Goal: Browse casually: Explore the website without a specific task or goal

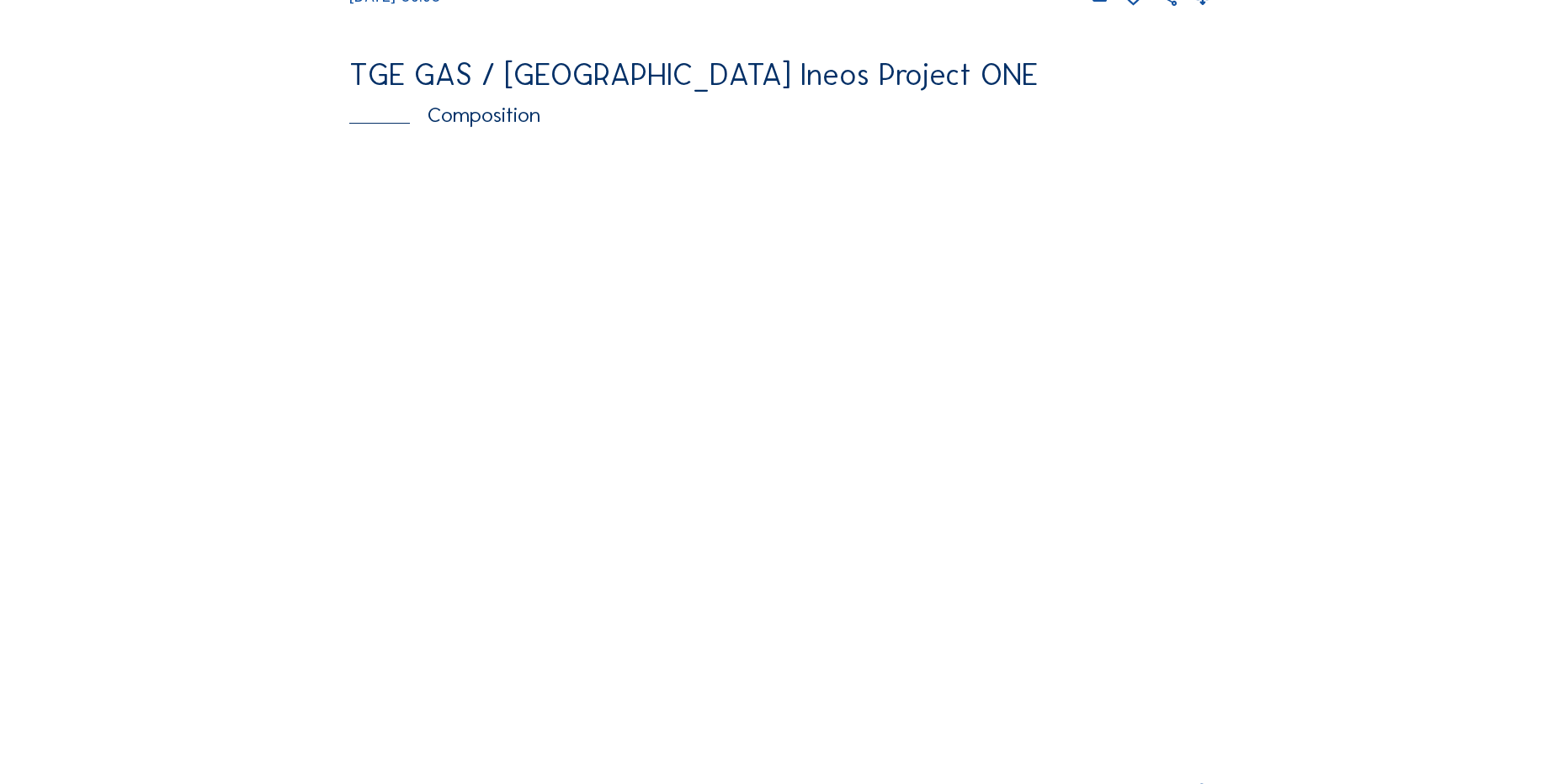
scroll to position [2188, 0]
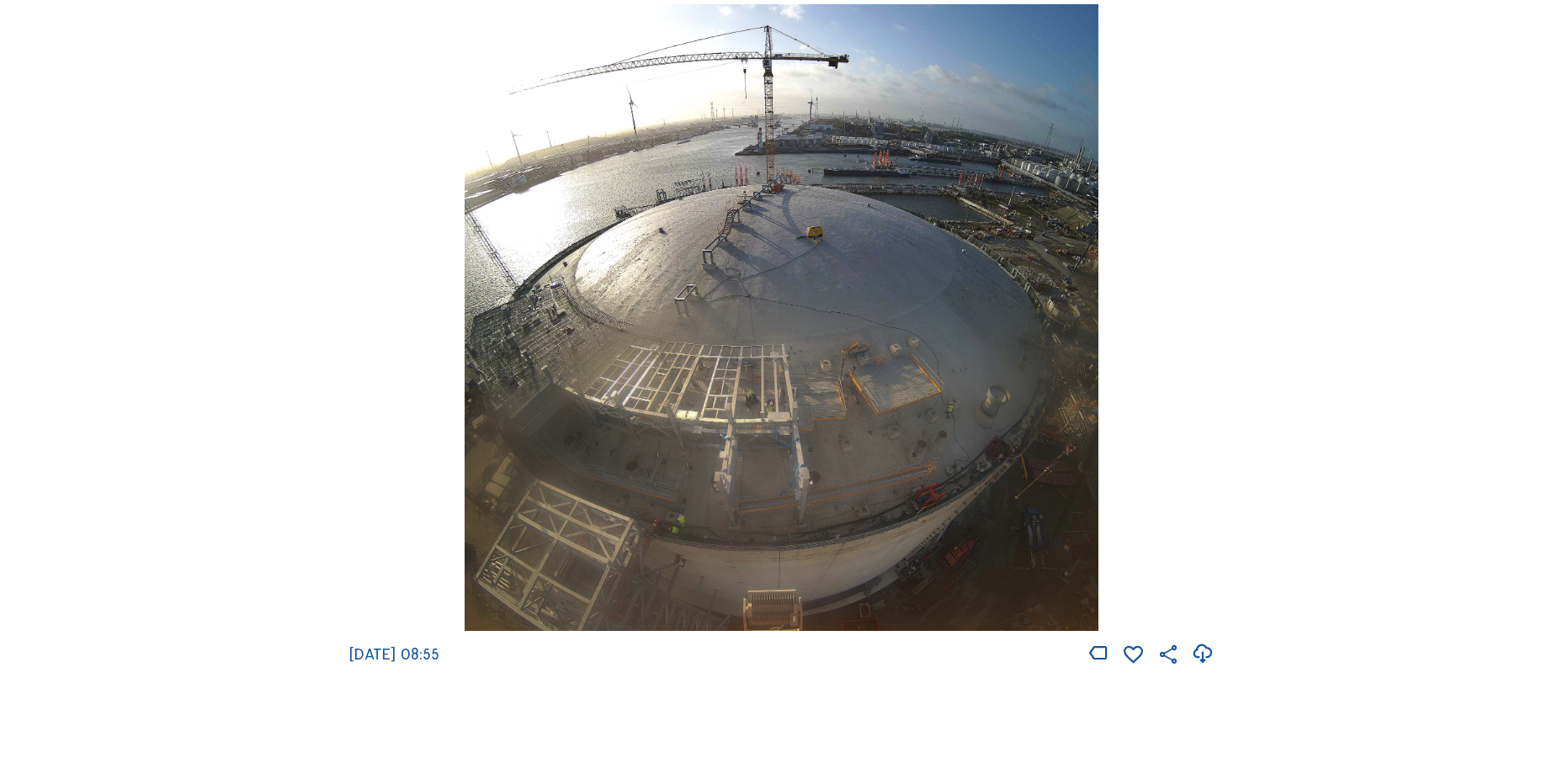
scroll to position [2356, 0]
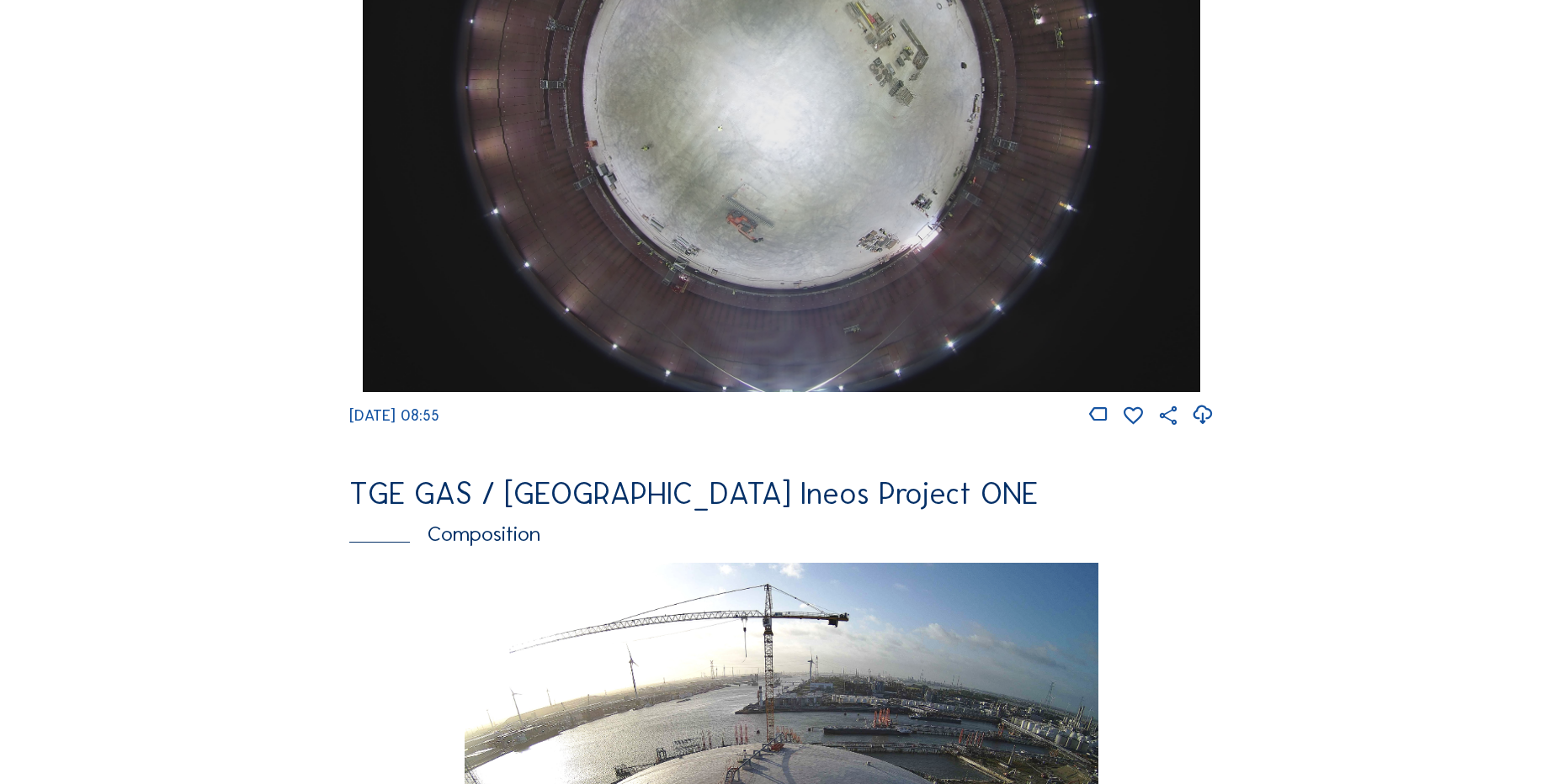
scroll to position [1599, 0]
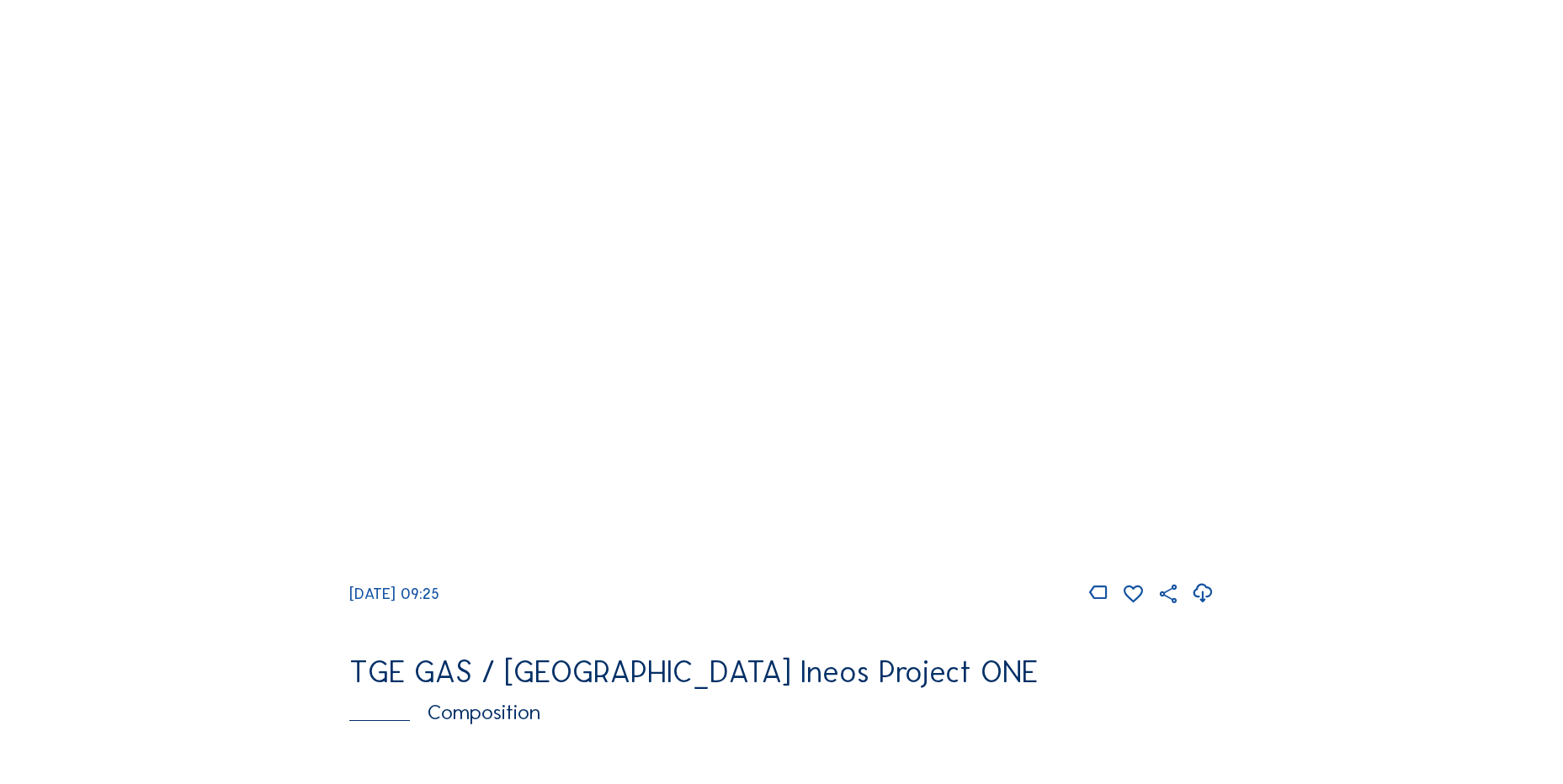
scroll to position [1450, 0]
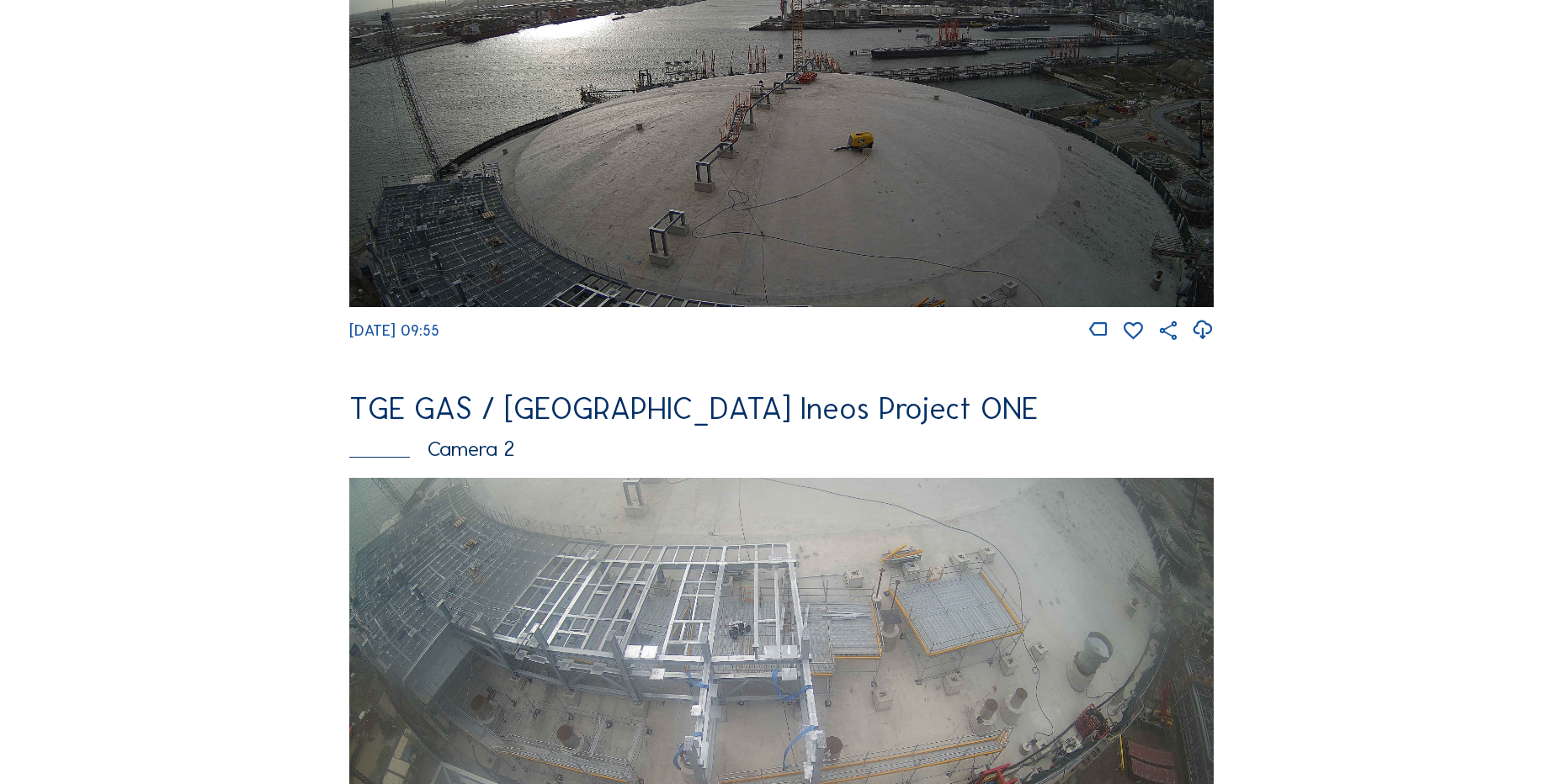
scroll to position [307, 0]
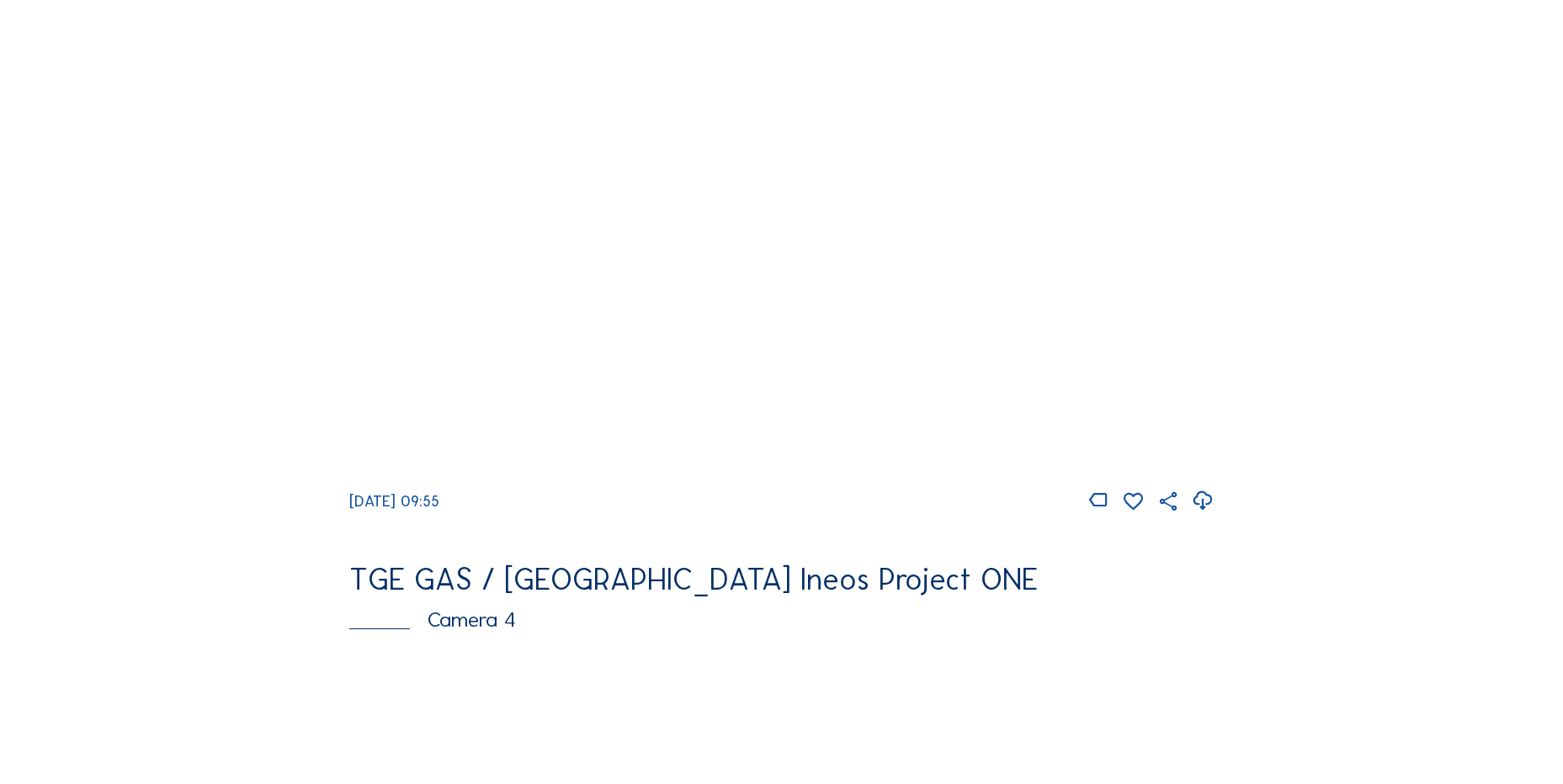
scroll to position [758, 0]
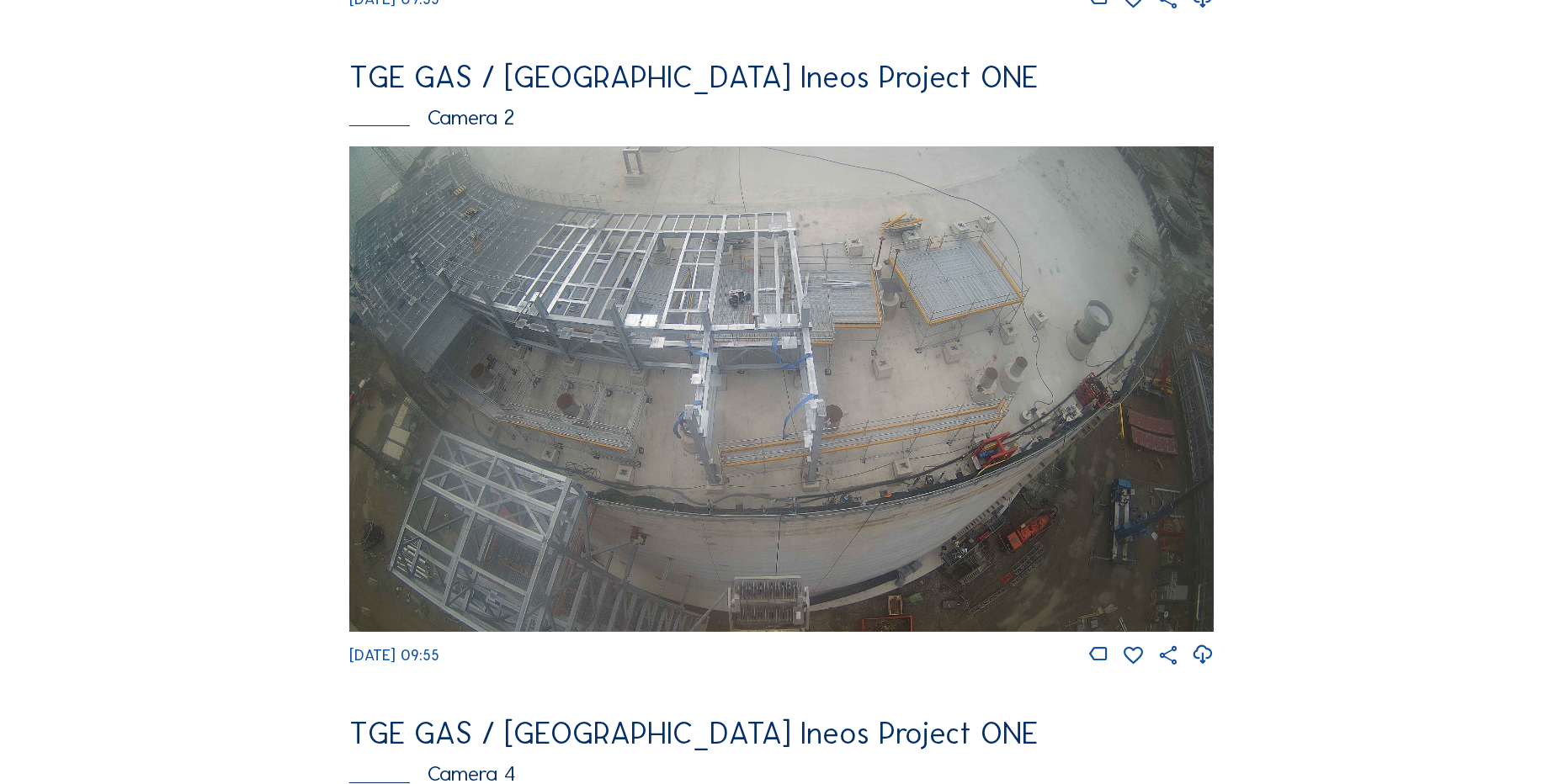
click at [1204, 669] on icon at bounding box center [1203, 655] width 23 height 28
drag, startPoint x: 142, startPoint y: 521, endPoint x: 134, endPoint y: 553, distance: 33.0
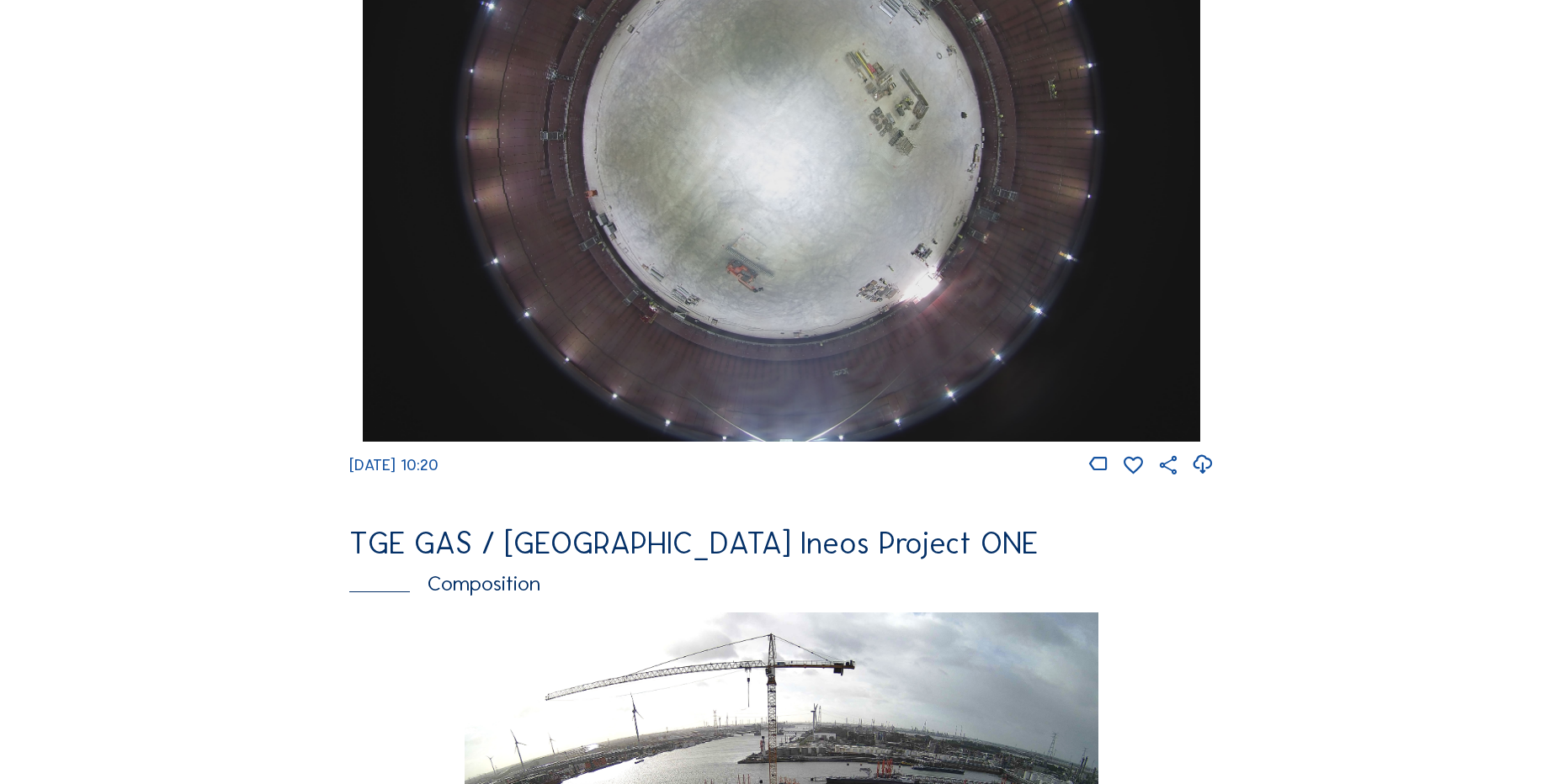
scroll to position [1599, 0]
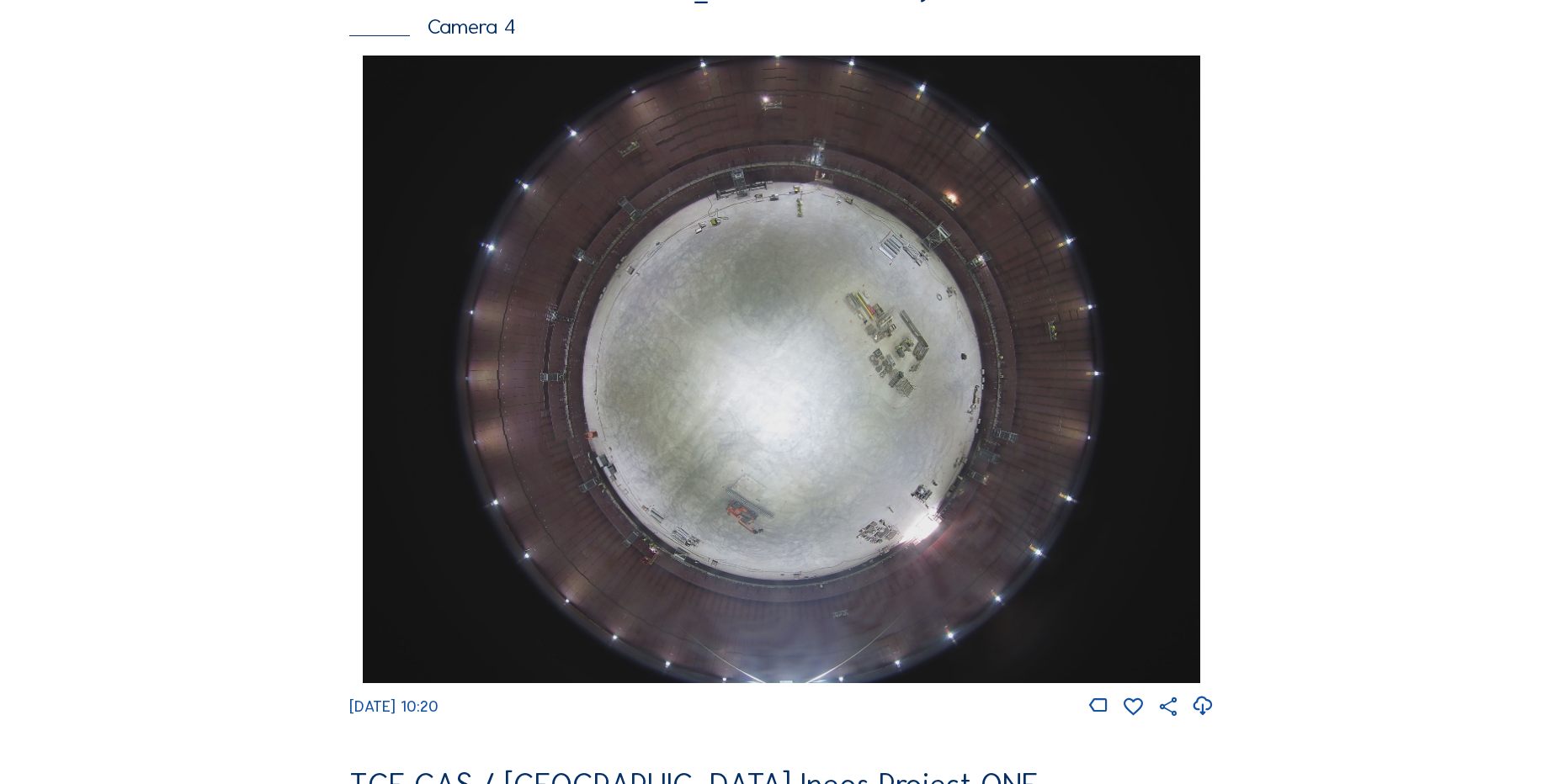
scroll to position [1643, 0]
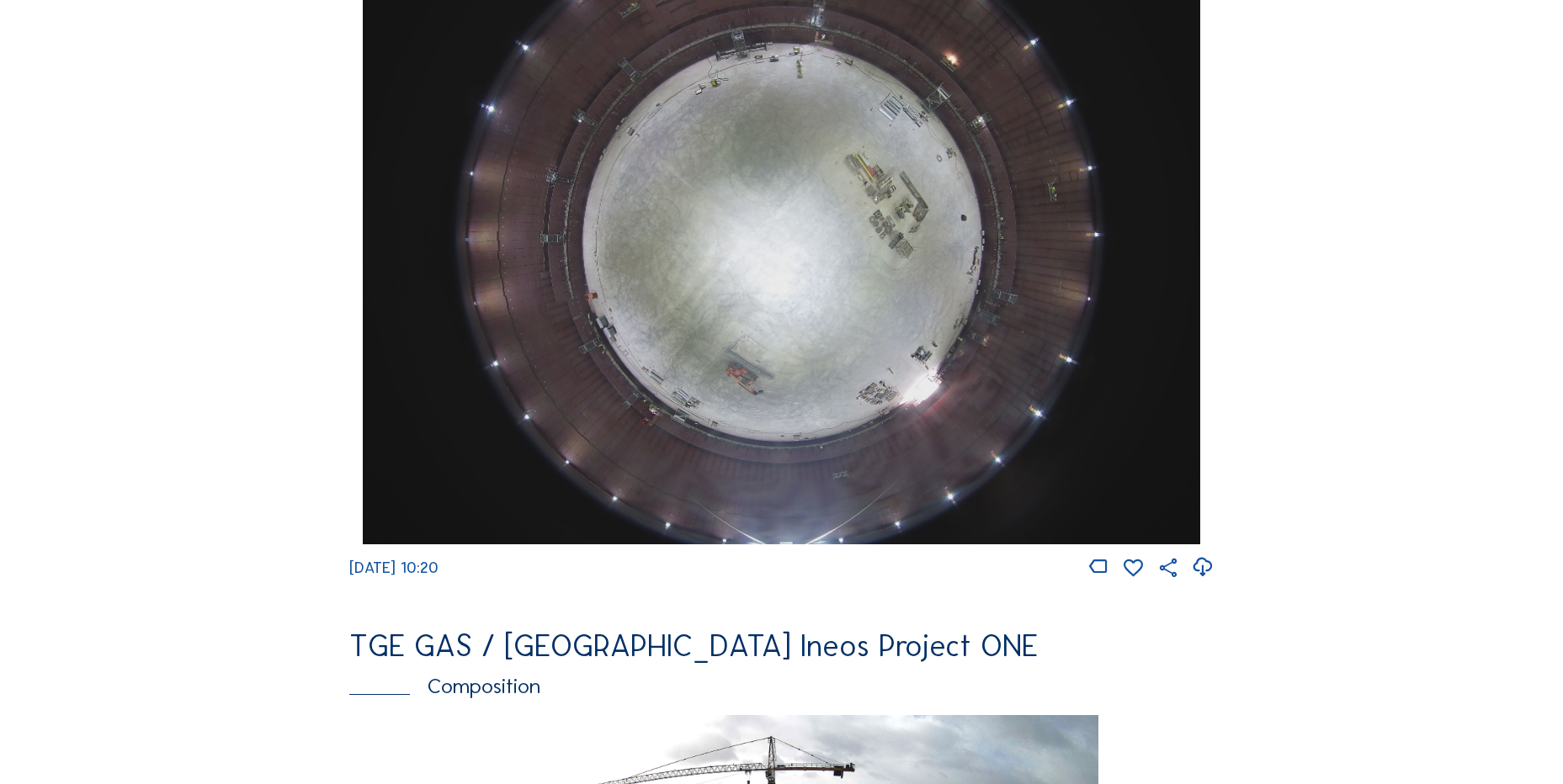
click at [147, 358] on div "Cameras Timelapses My C-Site Feed Photo Show Map Search Fullscreen TGE GAS / An…" at bounding box center [781, 237] width 1563 height 3759
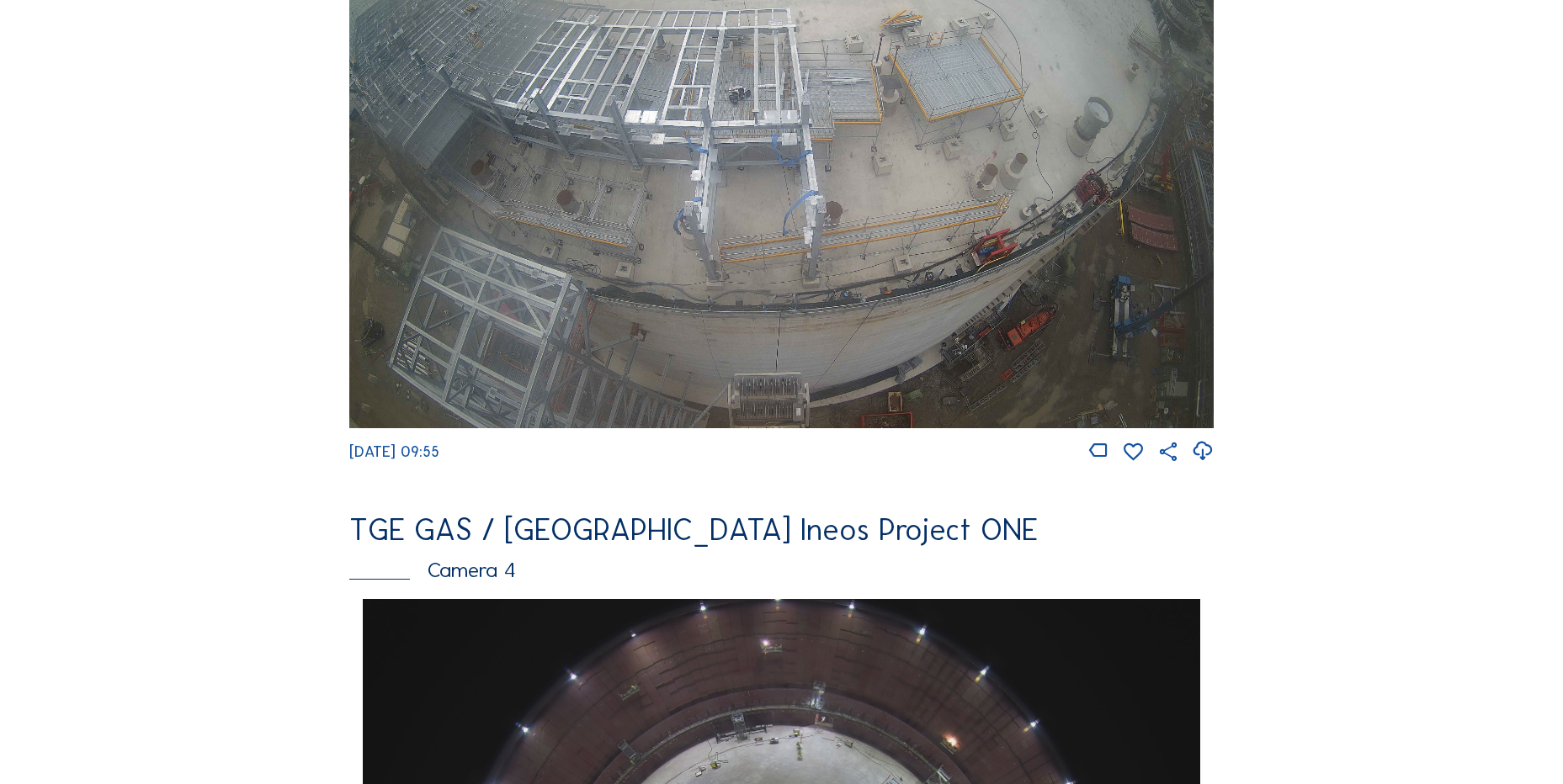
scroll to position [970, 0]
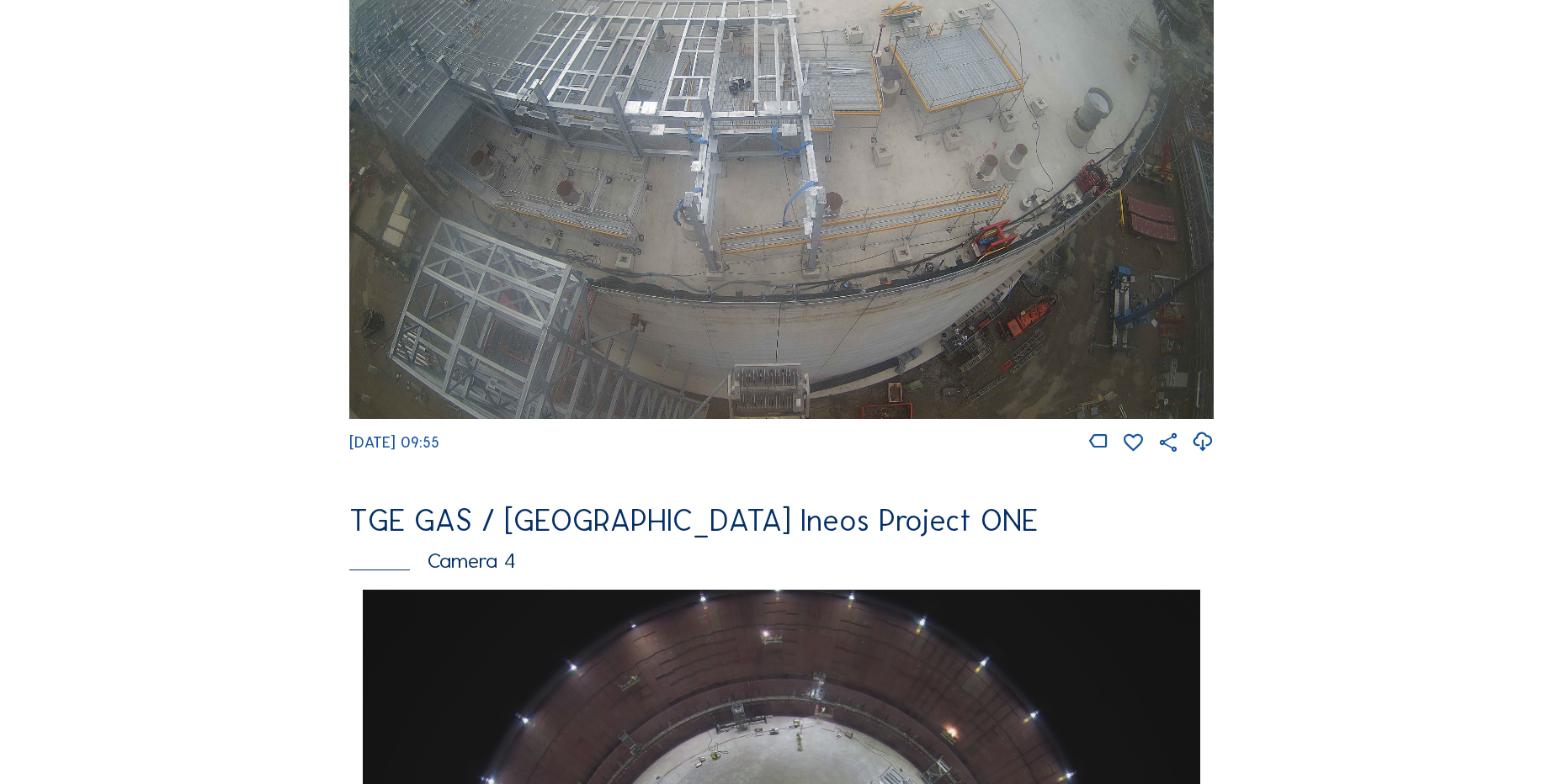
click at [252, 296] on div "Feed Photo Show Map Search Fullscreen TGE GAS / Antwerpen Ineos Project ONE Cam…" at bounding box center [781, 595] width 1173 height 2912
click at [258, 180] on div "Feed Photo Show Map Search Fullscreen TGE GAS / Antwerpen Ineos Project ONE Cam…" at bounding box center [781, 595] width 1173 height 2912
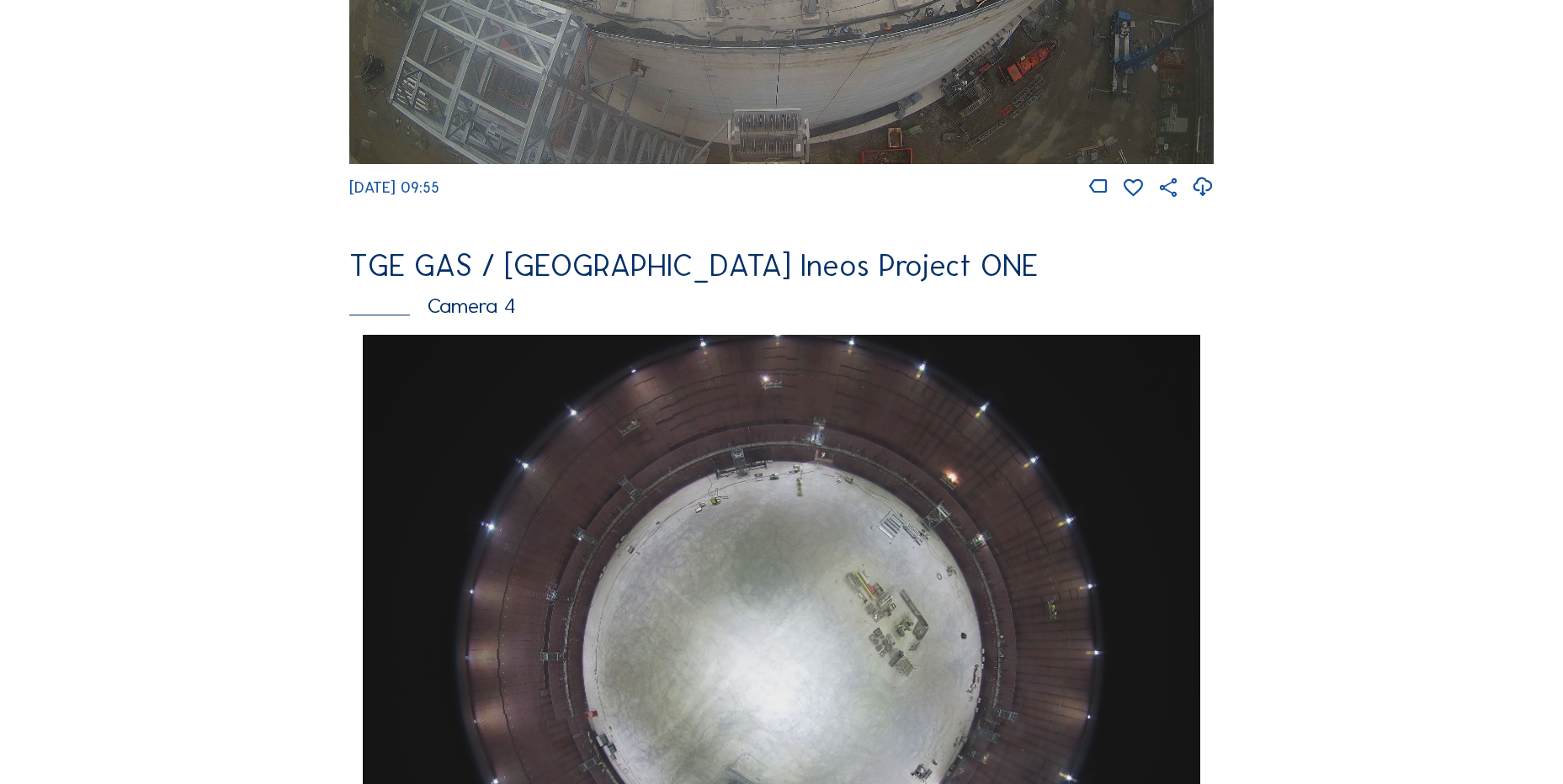
scroll to position [1475, 0]
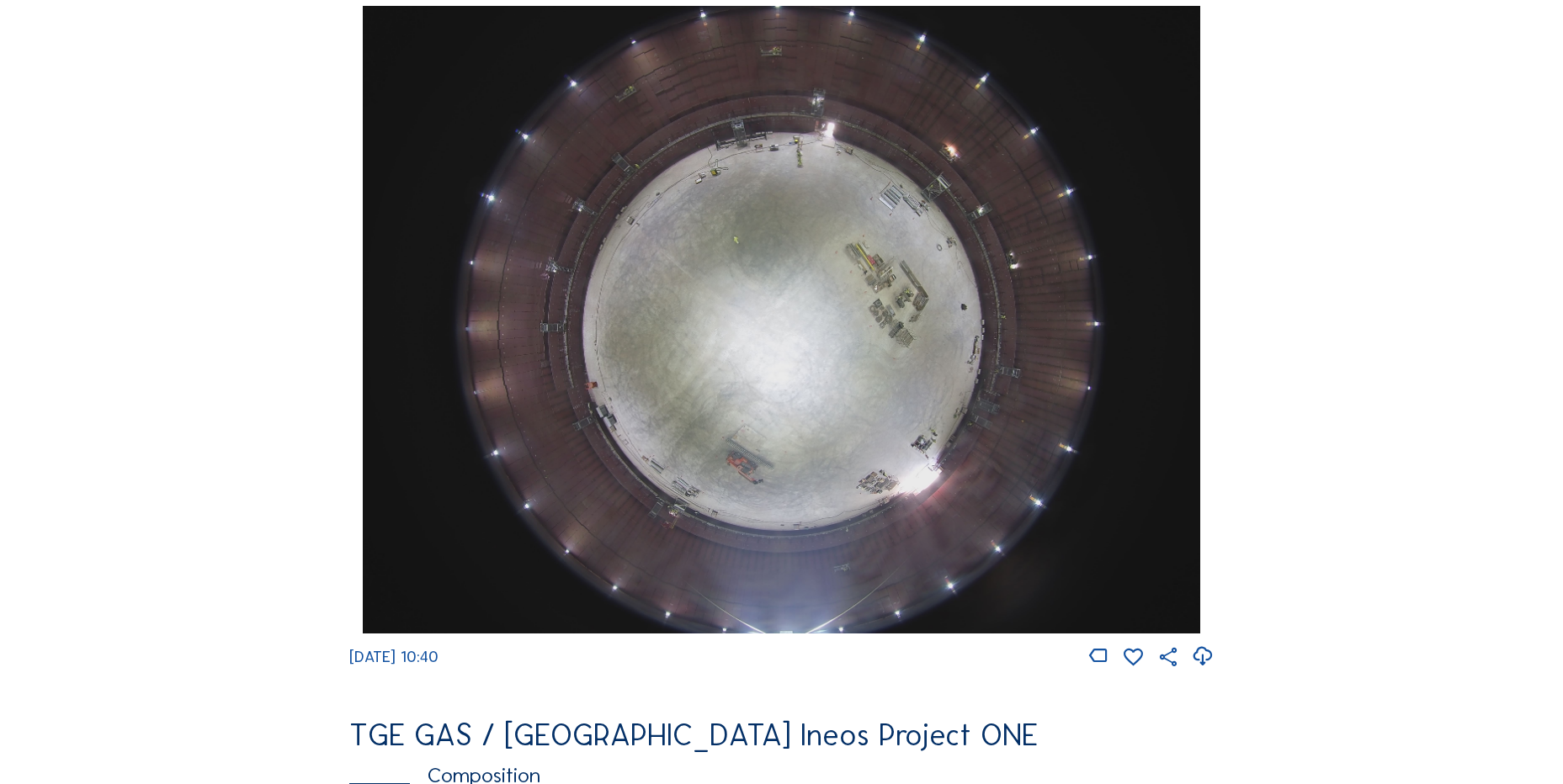
scroll to position [1683, 0]
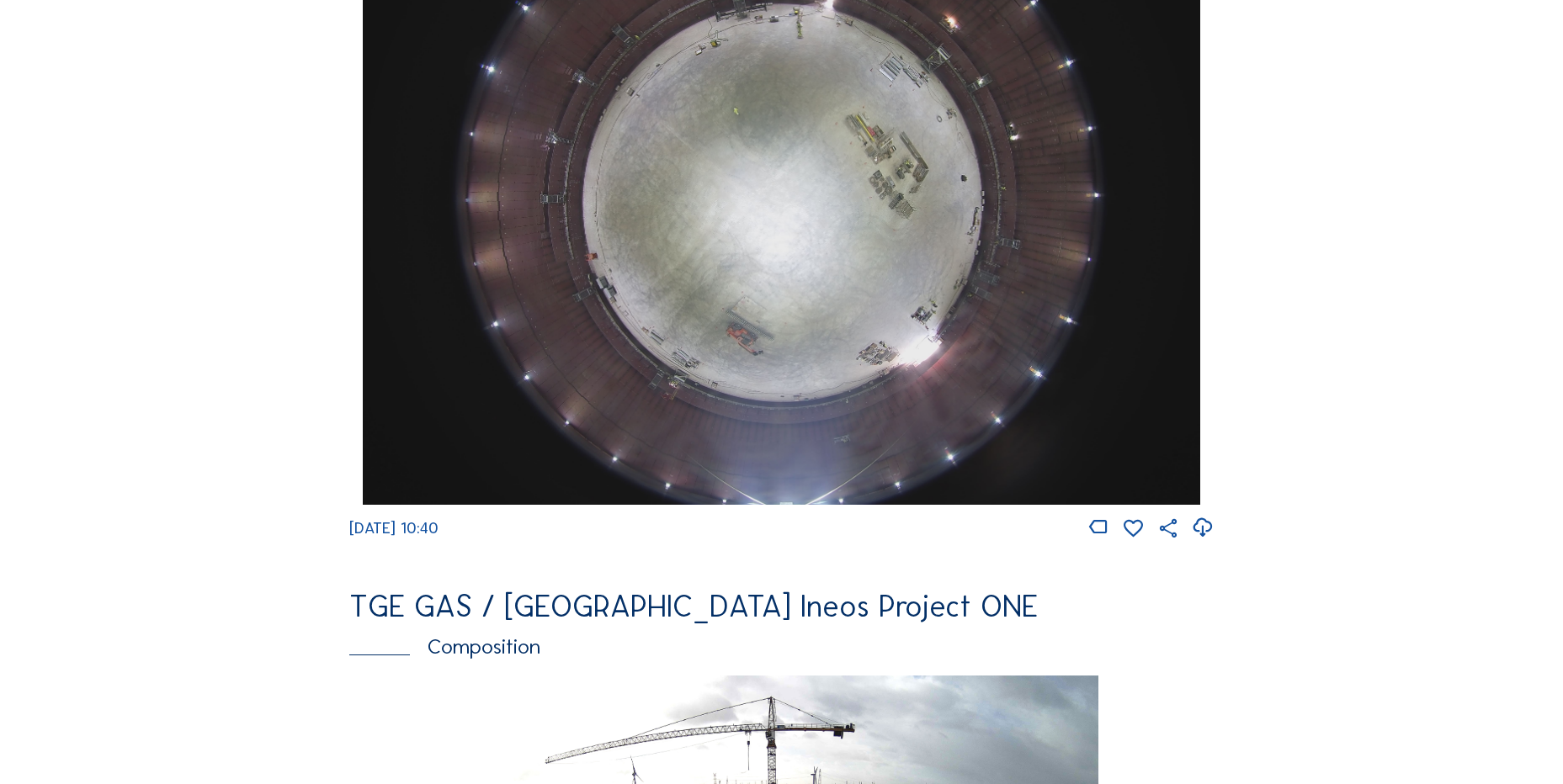
click at [656, 295] on img at bounding box center [781, 191] width 836 height 627
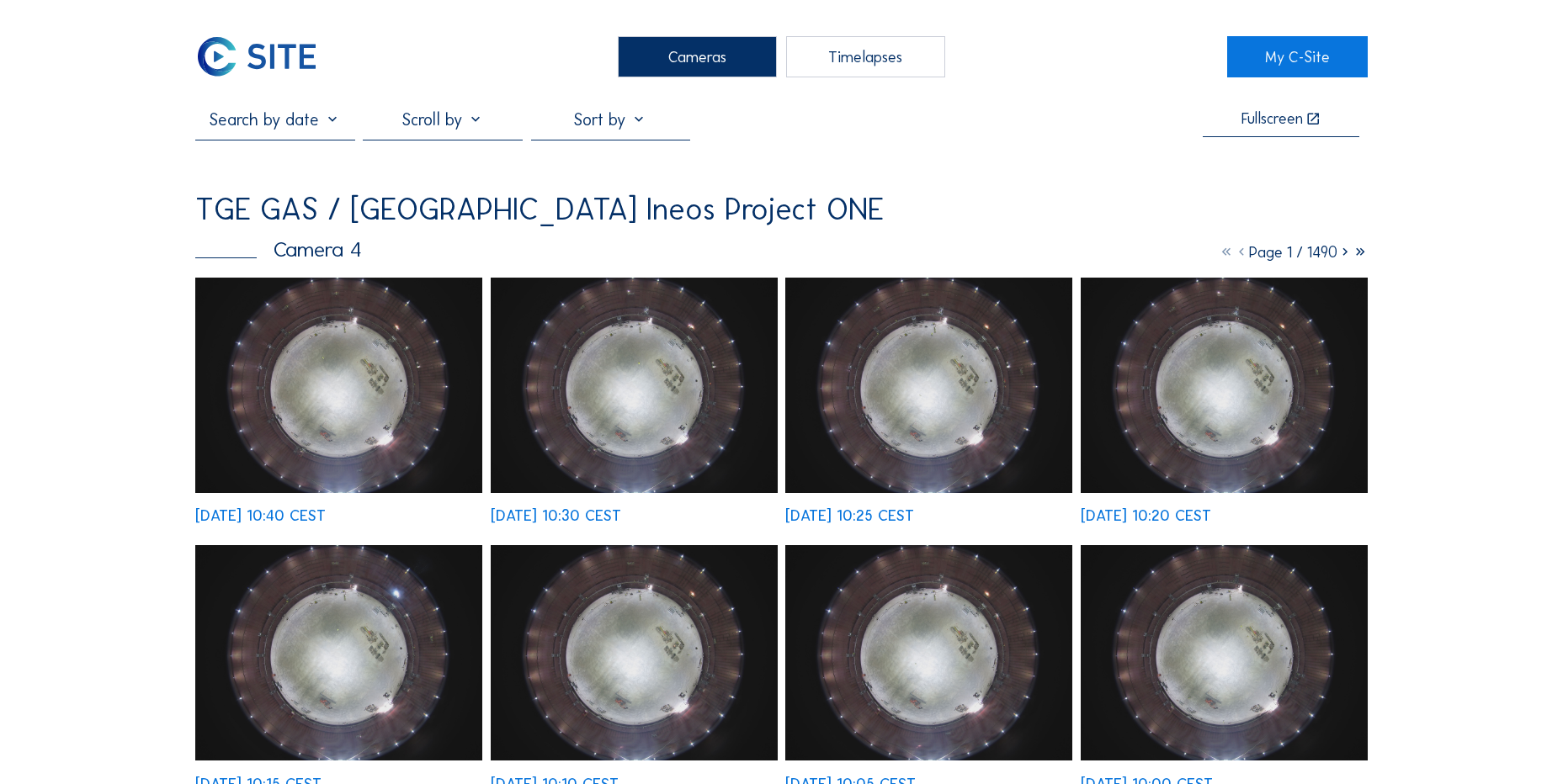
click at [297, 329] on img at bounding box center [338, 385] width 287 height 215
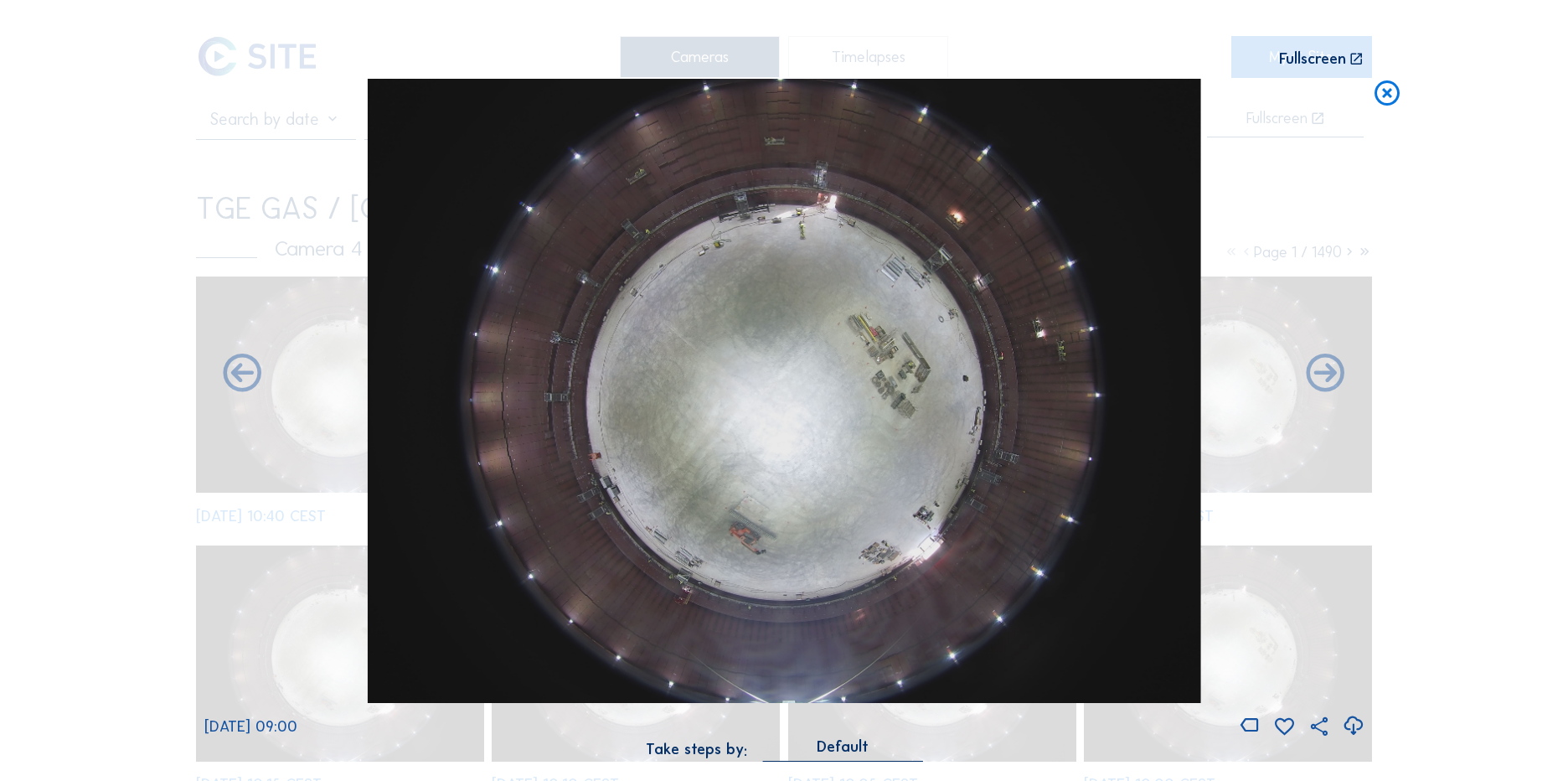
click at [1387, 98] on icon at bounding box center [1387, 94] width 31 height 31
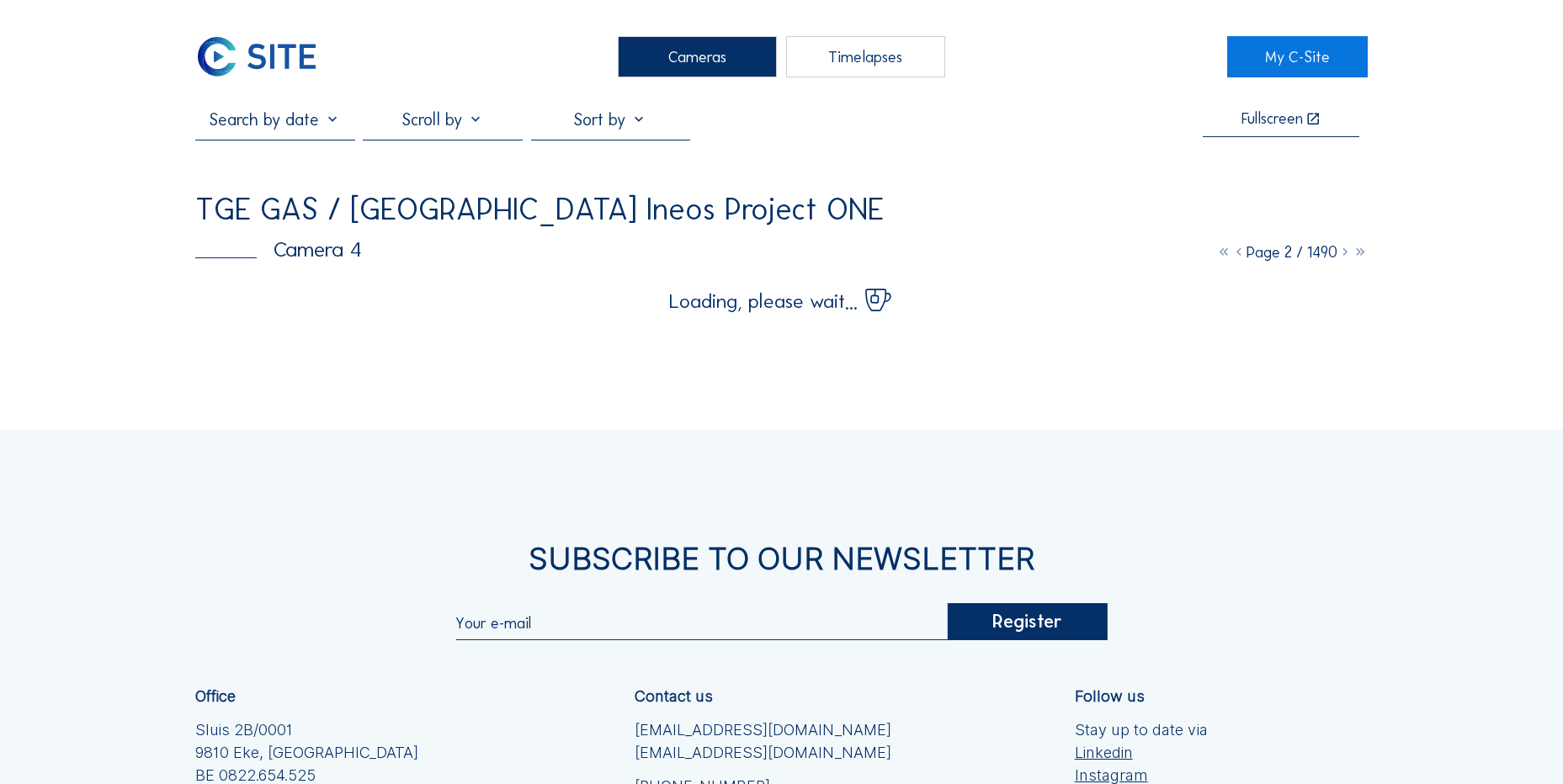
click at [261, 62] on img at bounding box center [256, 57] width 123 height 41
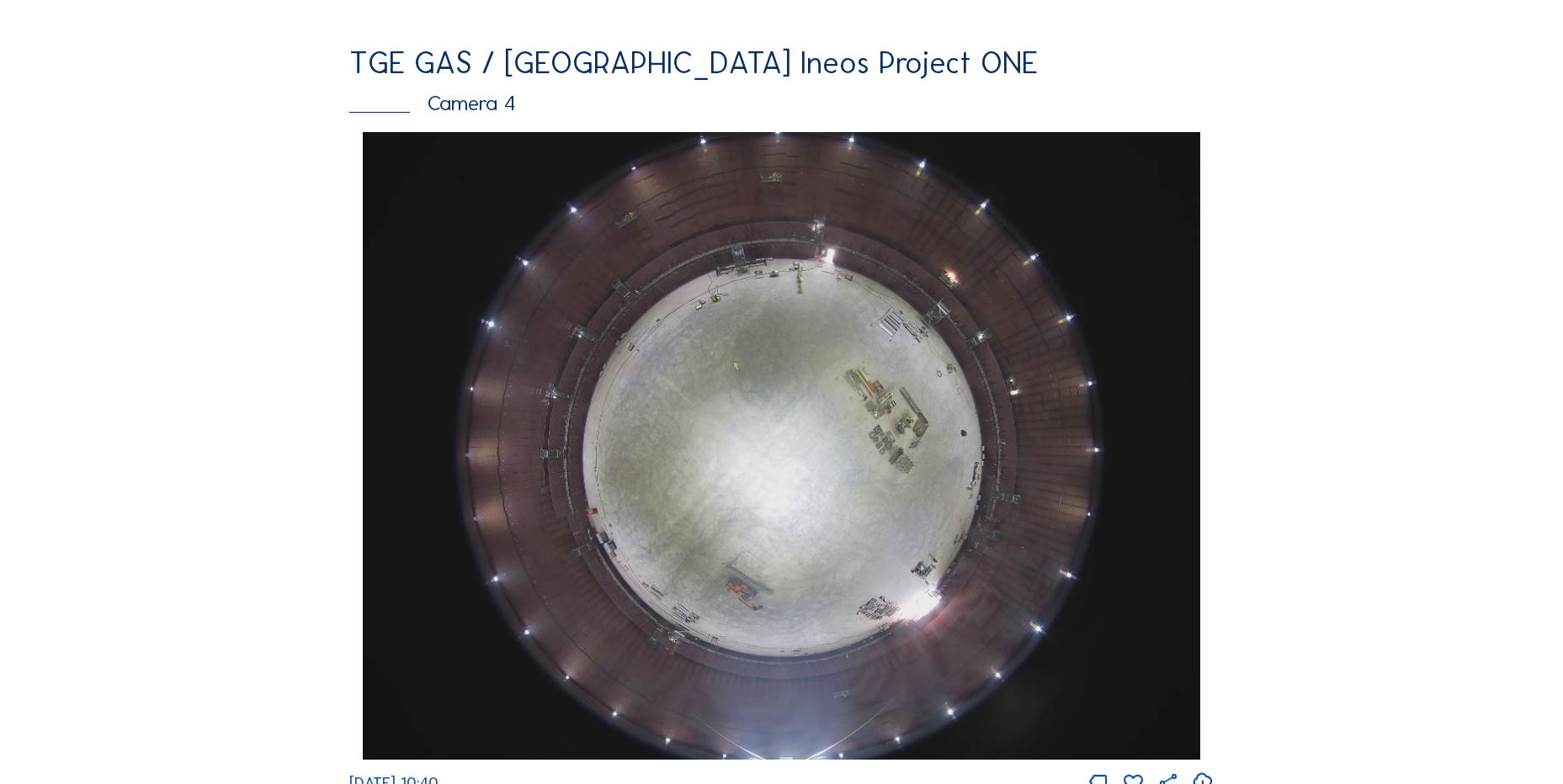
scroll to position [1430, 0]
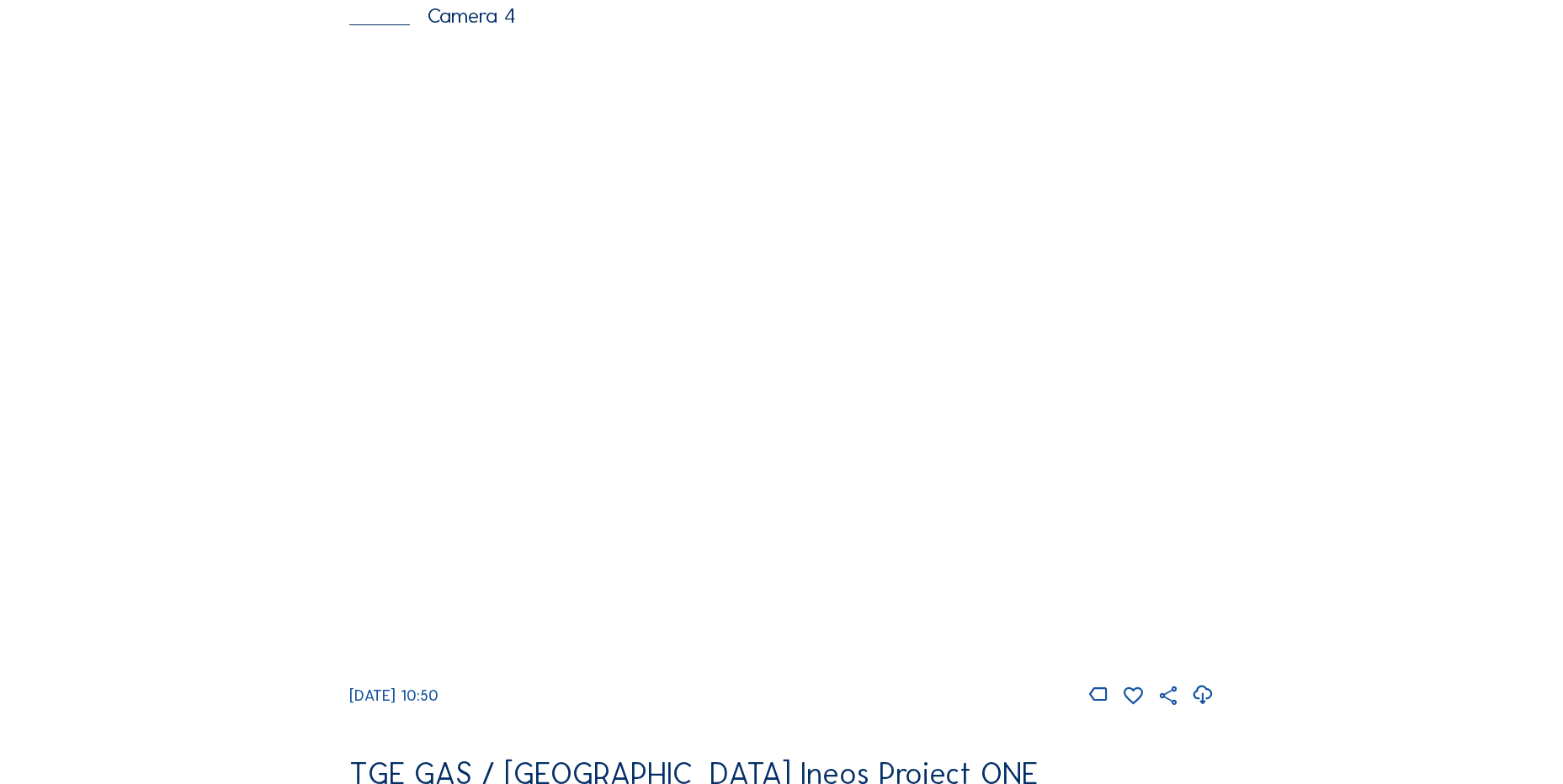
scroll to position [1514, 0]
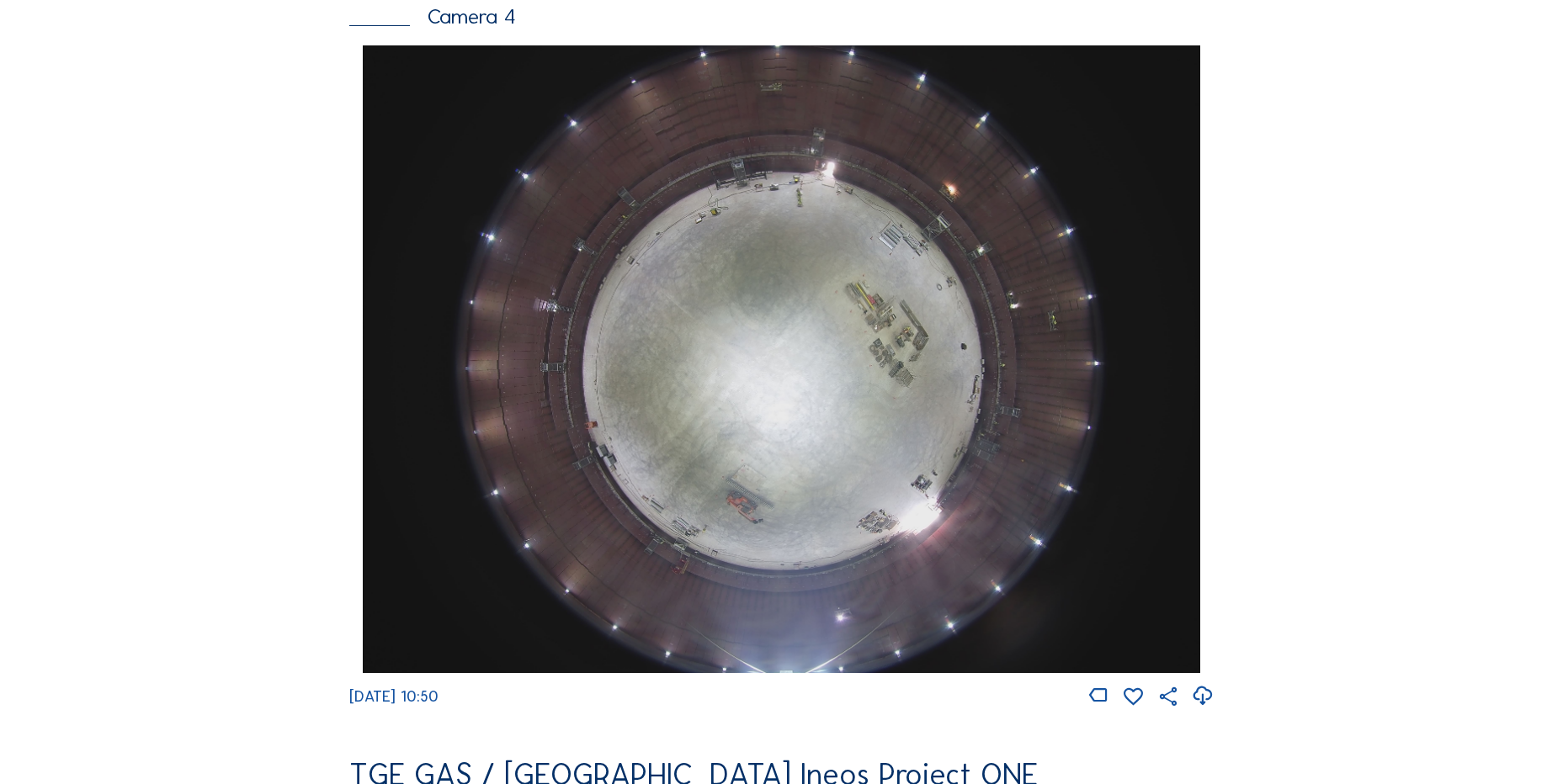
click at [825, 422] on img at bounding box center [781, 358] width 836 height 627
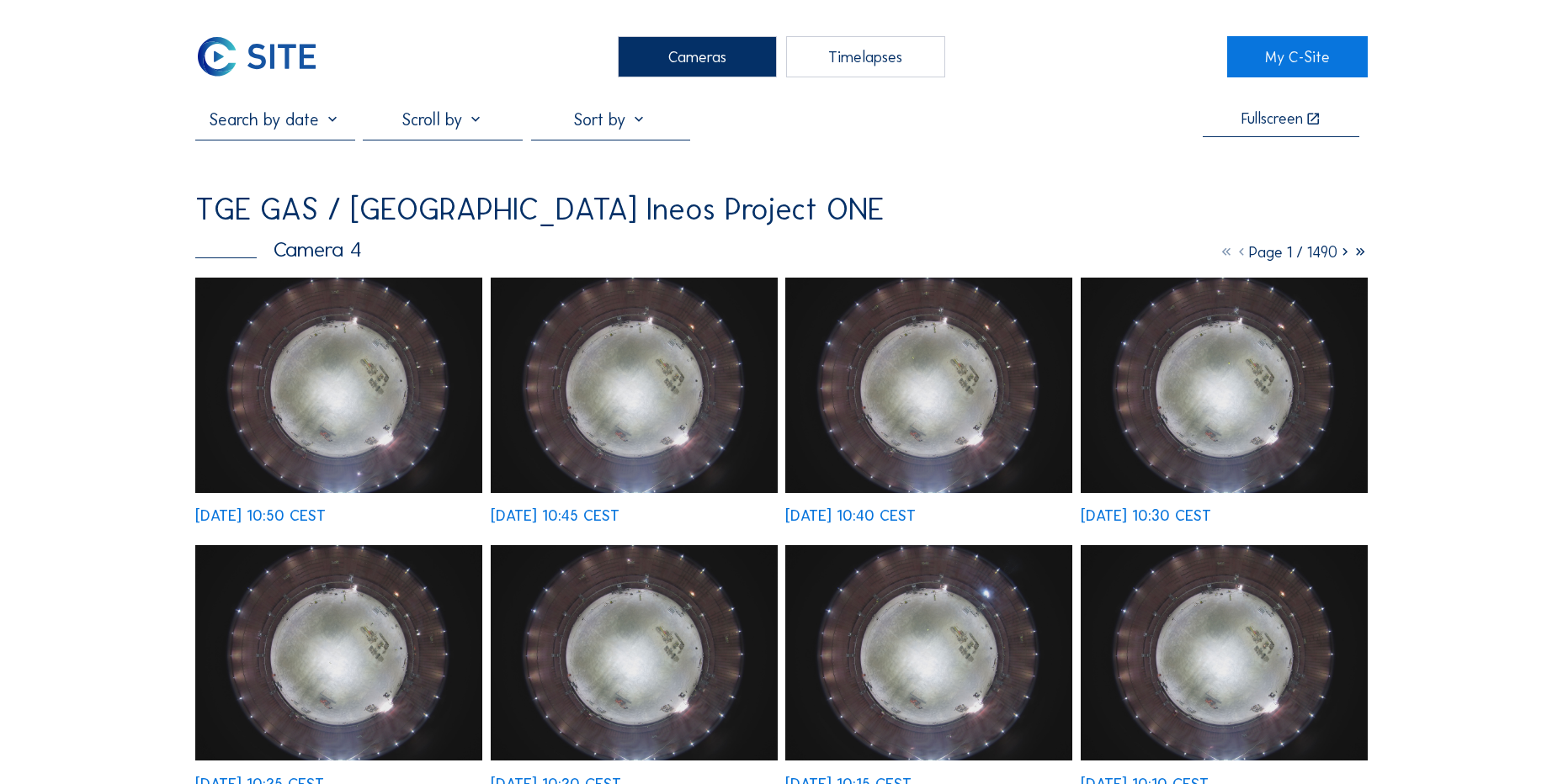
click at [339, 336] on img at bounding box center [338, 385] width 287 height 215
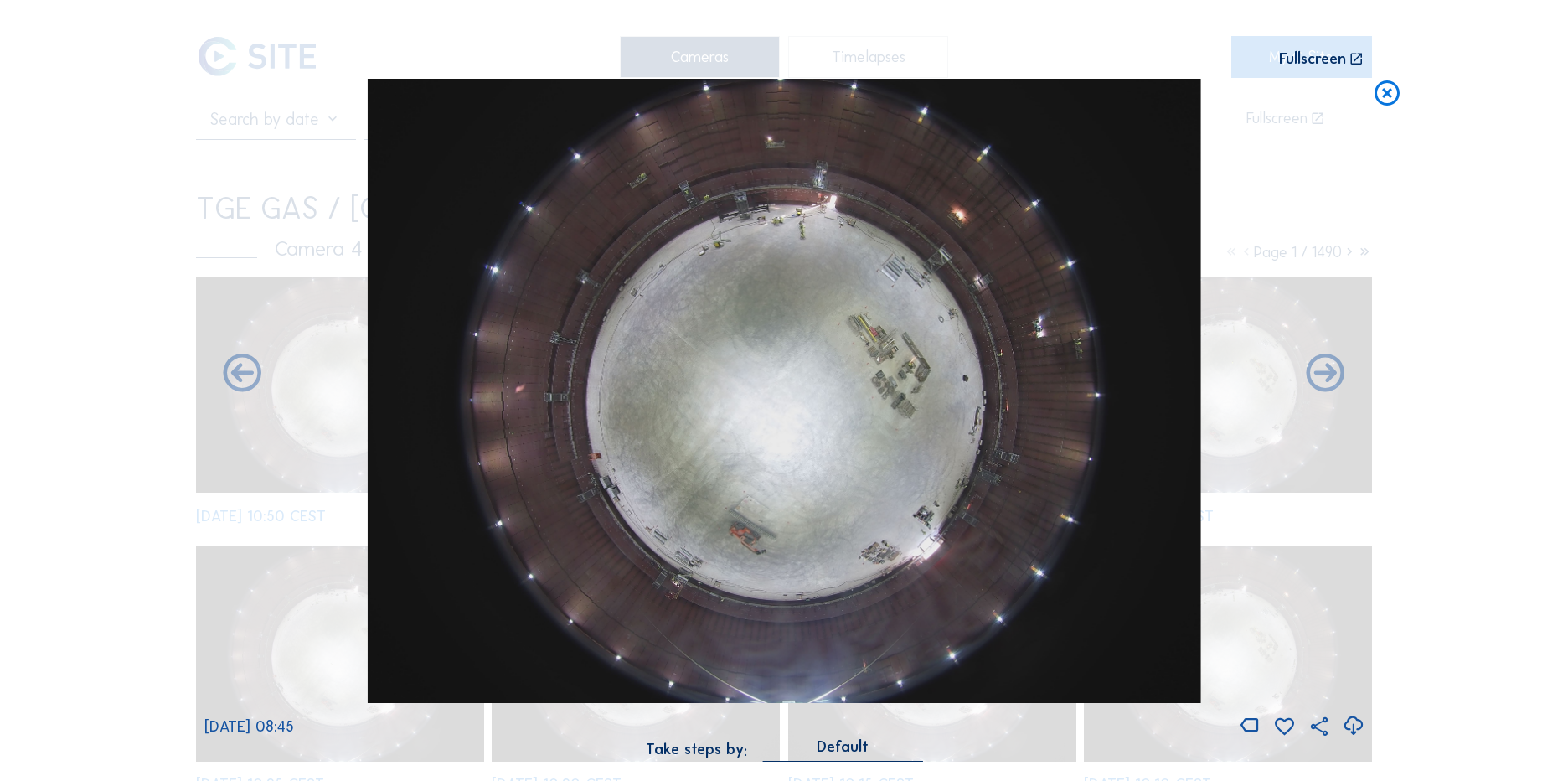
click at [1386, 113] on div "Scroll to travel through time | Press 'Alt' Button + Scroll to Zoom | Click and…" at bounding box center [784, 390] width 1568 height 781
click at [1386, 102] on icon at bounding box center [1387, 94] width 31 height 31
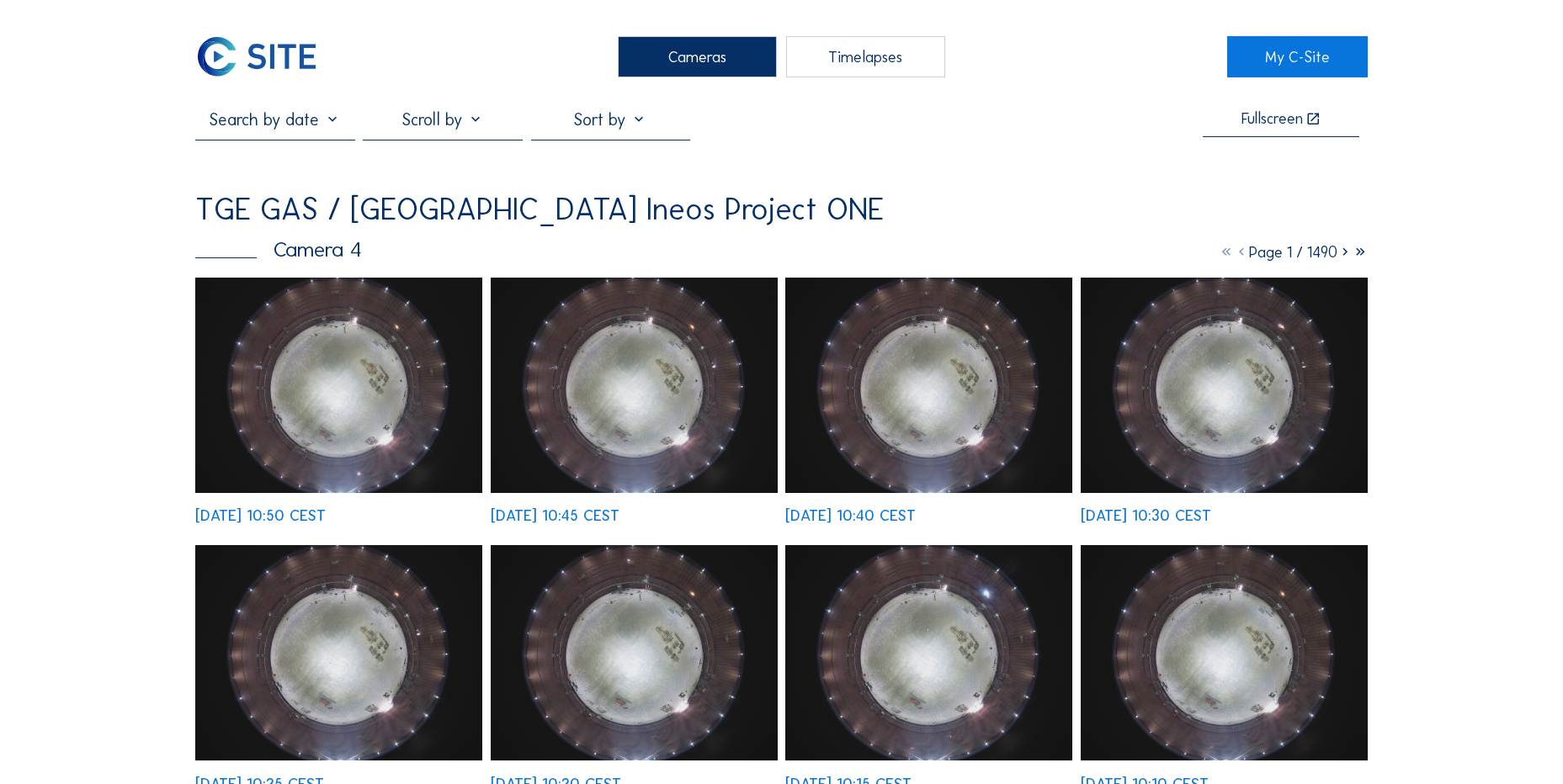
click at [243, 61] on img at bounding box center [256, 57] width 123 height 41
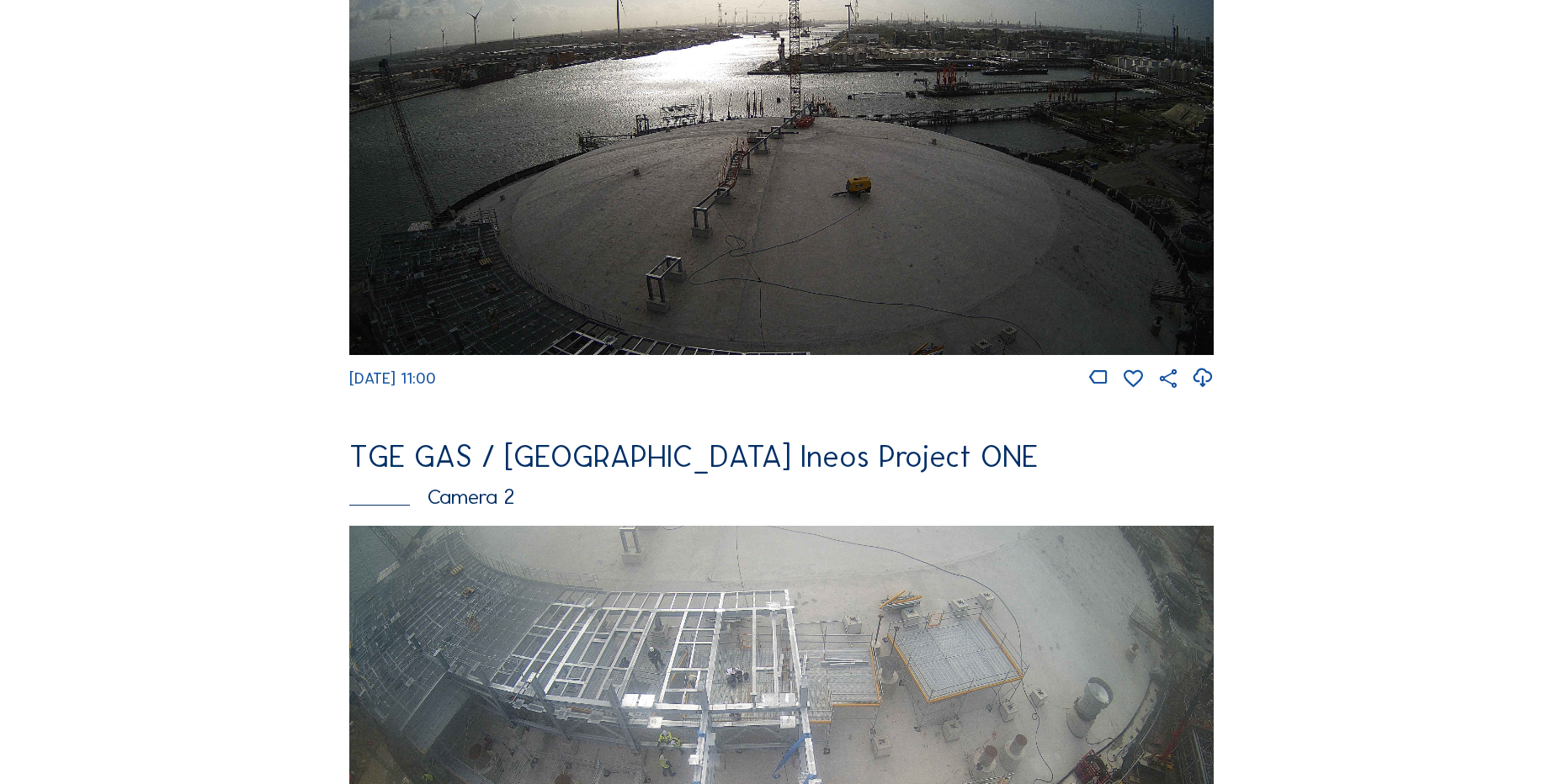
scroll to position [169, 0]
